Goal: Transaction & Acquisition: Subscribe to service/newsletter

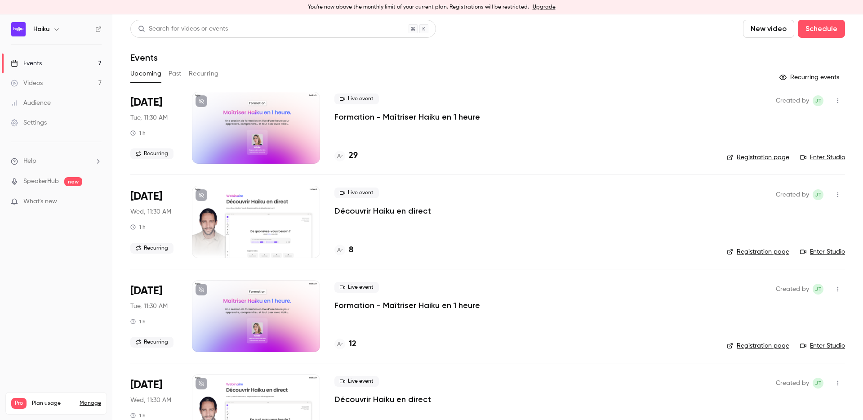
click at [327, 58] on div "Events" at bounding box center [487, 57] width 715 height 11
click at [269, 121] on div at bounding box center [256, 128] width 128 height 72
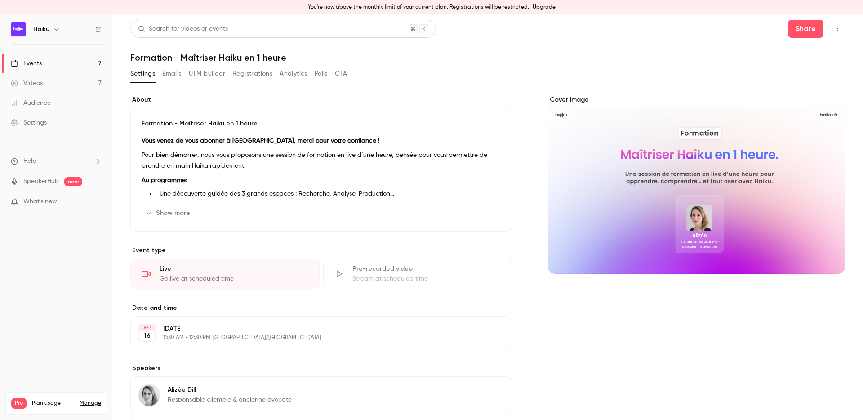
click at [247, 76] on button "Registrations" at bounding box center [252, 74] width 40 height 14
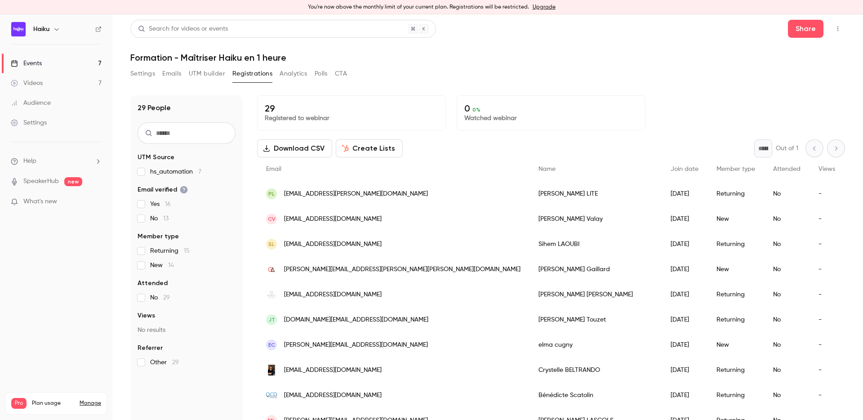
click at [138, 70] on button "Settings" at bounding box center [142, 74] width 25 height 14
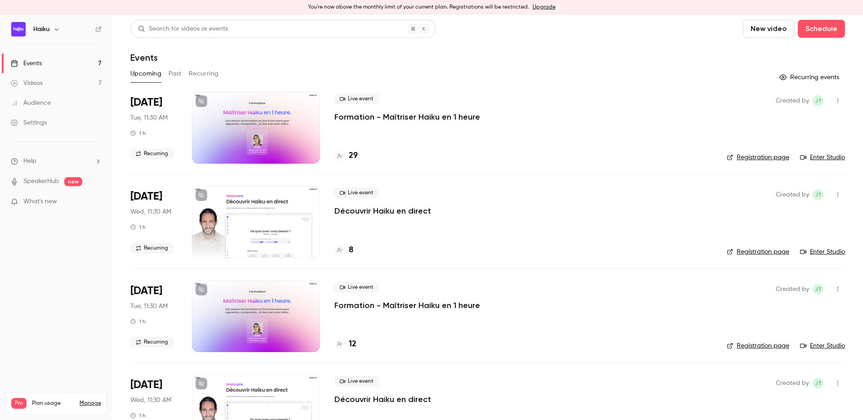
click at [85, 400] on link "Manage" at bounding box center [91, 403] width 22 height 7
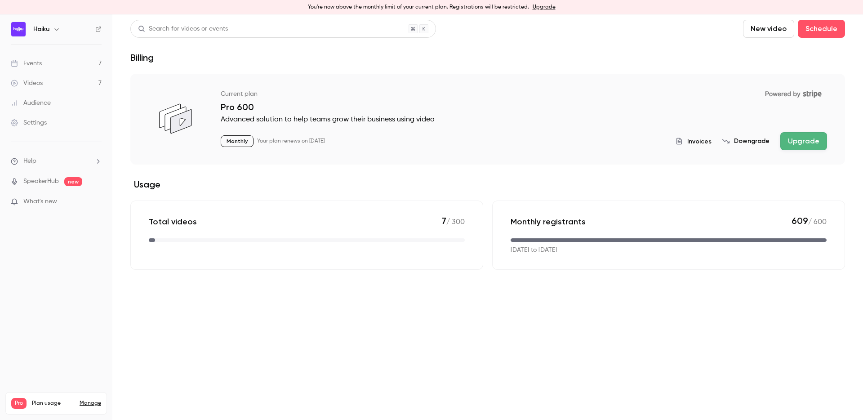
click at [804, 138] on button "Upgrade" at bounding box center [804, 141] width 47 height 18
